Goal: Navigation & Orientation: Go to known website

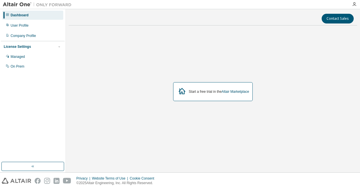
click at [22, 17] on div "Dashboard" at bounding box center [20, 15] width 18 height 5
click at [13, 16] on div "Dashboard" at bounding box center [20, 15] width 18 height 5
click at [32, 167] on icon "button" at bounding box center [33, 166] width 5 height 5
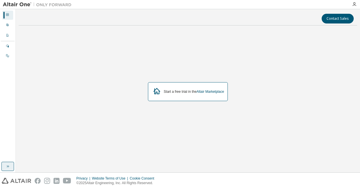
click at [7, 168] on icon "button" at bounding box center [7, 166] width 5 height 5
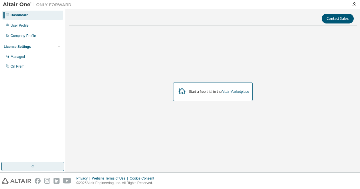
click at [71, 6] on img at bounding box center [39, 5] width 72 height 6
click at [354, 4] on icon "button" at bounding box center [354, 4] width 5 height 5
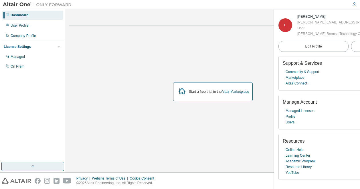
click at [248, 49] on div "Start a free trial in the Altair Marketplace" at bounding box center [213, 91] width 288 height 123
click at [236, 92] on link "Altair Marketplace" at bounding box center [234, 92] width 27 height 4
